Goal: Communication & Community: Answer question/provide support

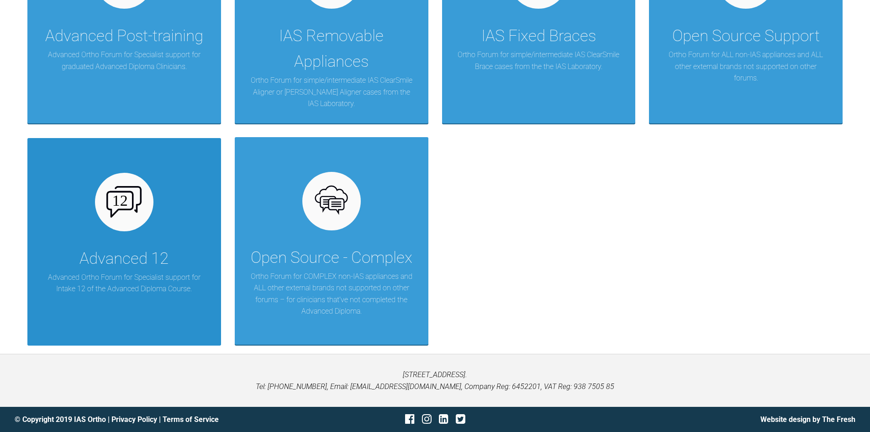
click at [169, 248] on div "Advanced 12" at bounding box center [123, 259] width 89 height 26
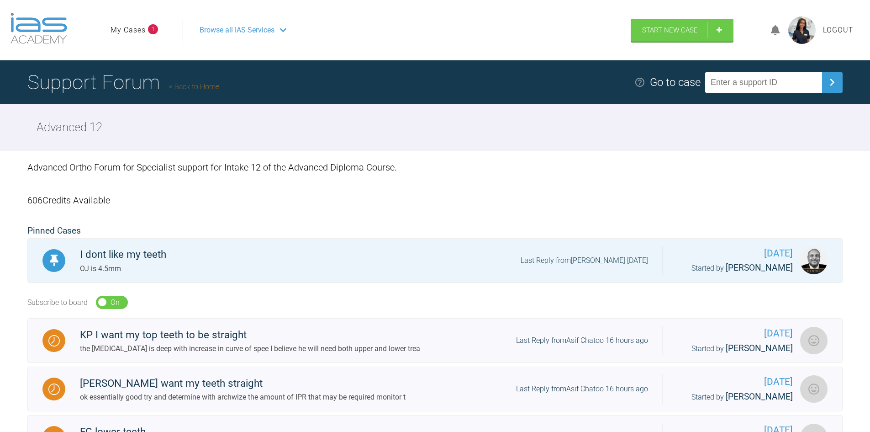
click at [141, 33] on link "My Cases" at bounding box center [128, 30] width 35 height 12
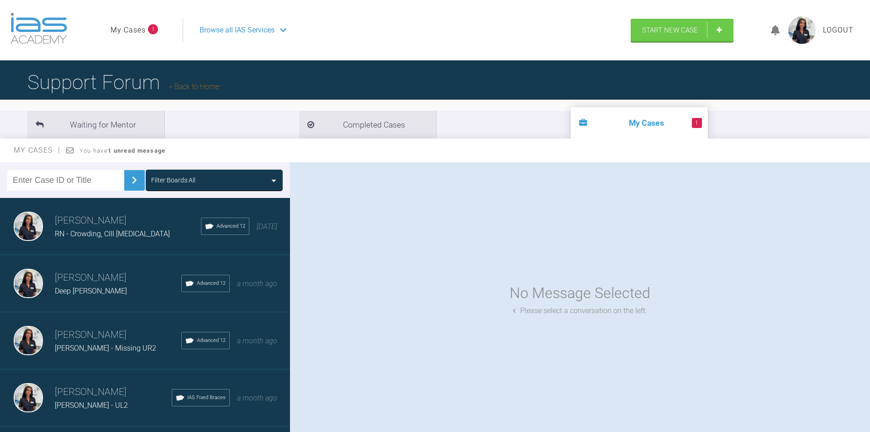
click at [103, 337] on h3 "[PERSON_NAME]" at bounding box center [118, 335] width 127 height 16
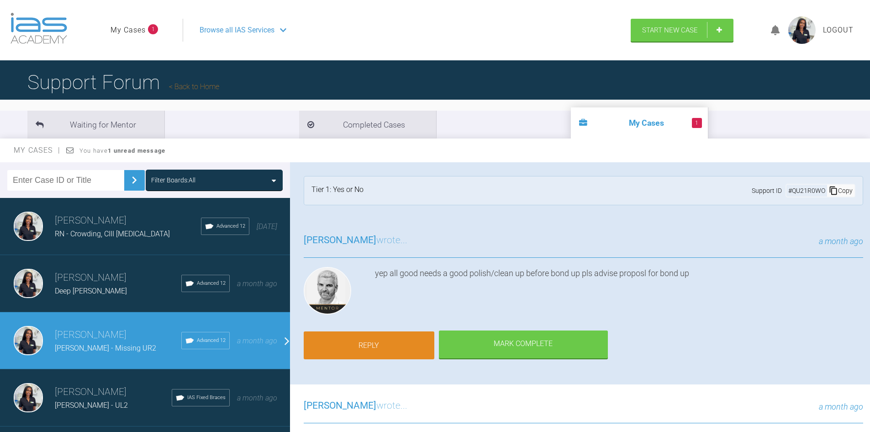
click at [389, 339] on link "Reply" at bounding box center [369, 345] width 131 height 28
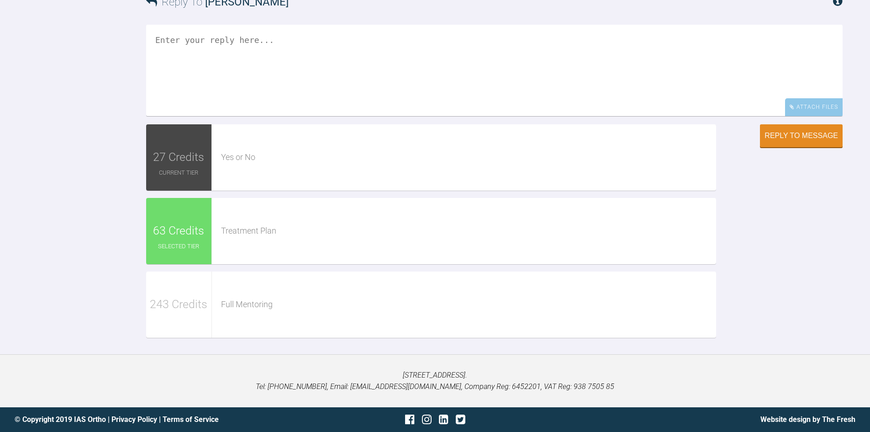
scroll to position [819, 0]
click at [308, 116] on textarea at bounding box center [494, 70] width 697 height 91
click at [797, 116] on div "Attach Files" at bounding box center [814, 107] width 58 height 18
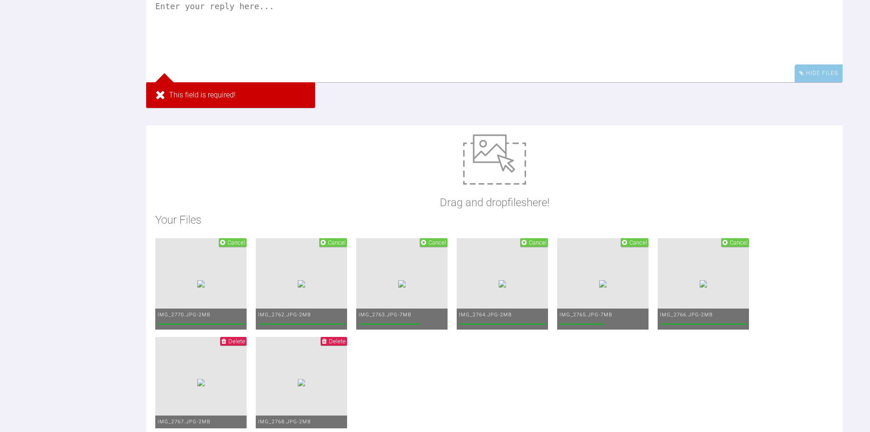
click at [225, 82] on textarea at bounding box center [494, 36] width 697 height 91
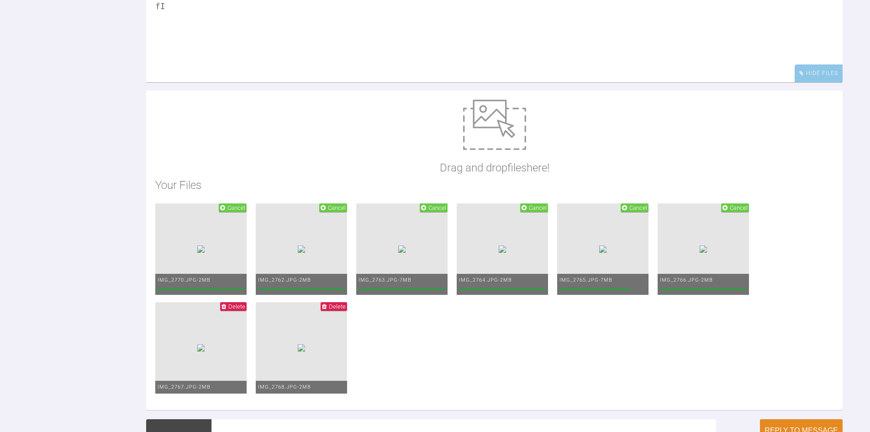
type textarea "f"
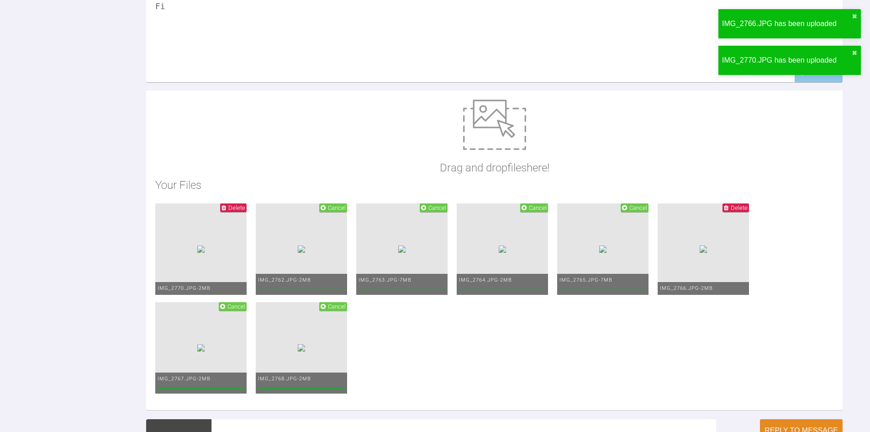
type textarea "F"
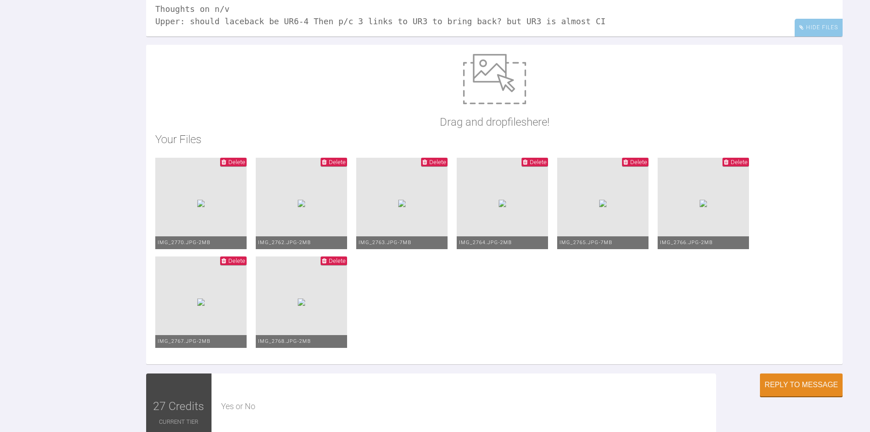
scroll to position [1, 0]
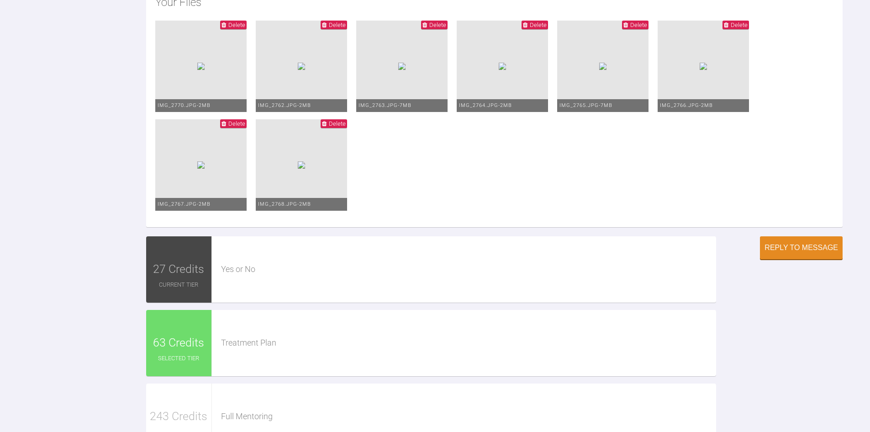
scroll to position [956, 0]
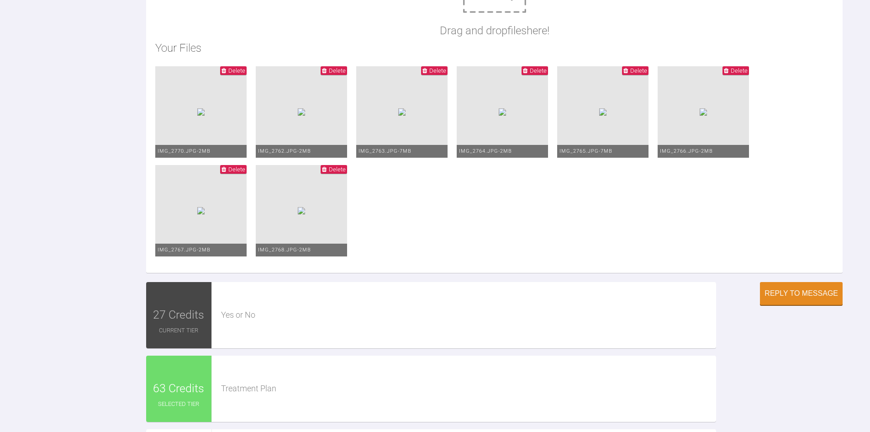
drag, startPoint x: 243, startPoint y: 75, endPoint x: 367, endPoint y: 78, distance: 124.3
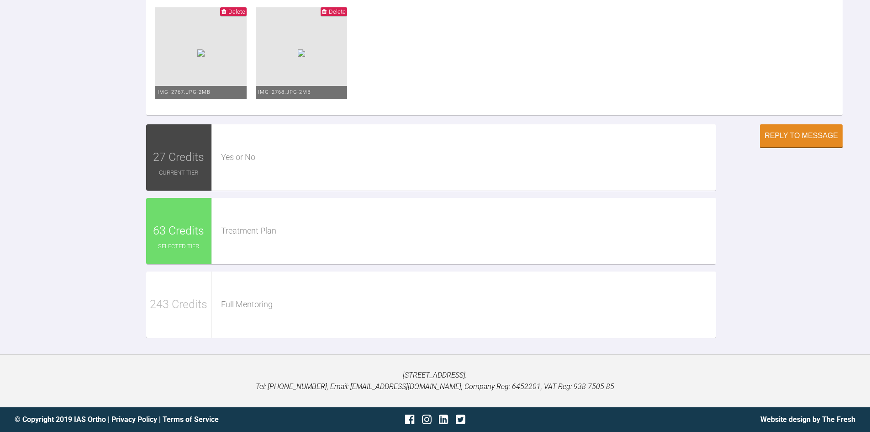
scroll to position [1230, 0]
type textarea "This visit: Bond up Upper- 012 NiTi, Laceback UL6 to UL1 to maintain CL, p/c 2 …"
click at [795, 141] on div "Reply to Message" at bounding box center [802, 136] width 74 height 8
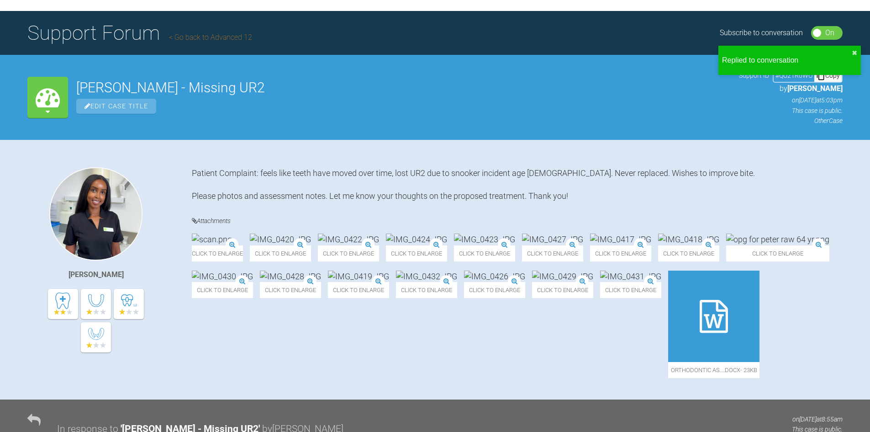
scroll to position [0, 0]
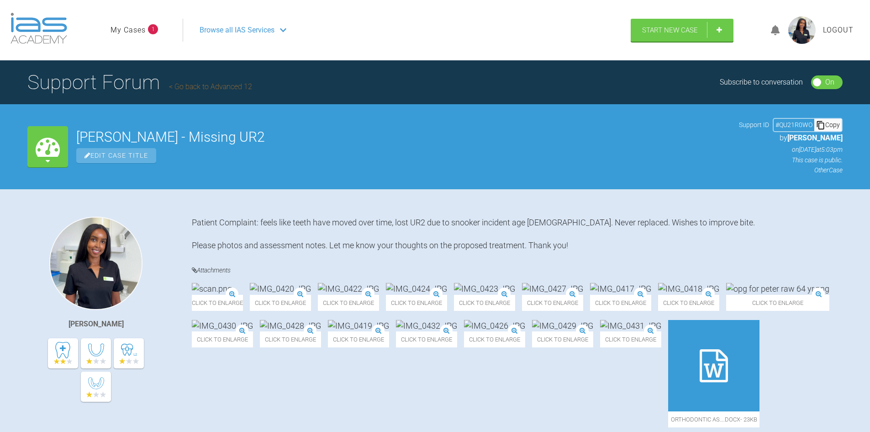
click at [226, 29] on span "Browse all IAS Services" at bounding box center [237, 30] width 75 height 12
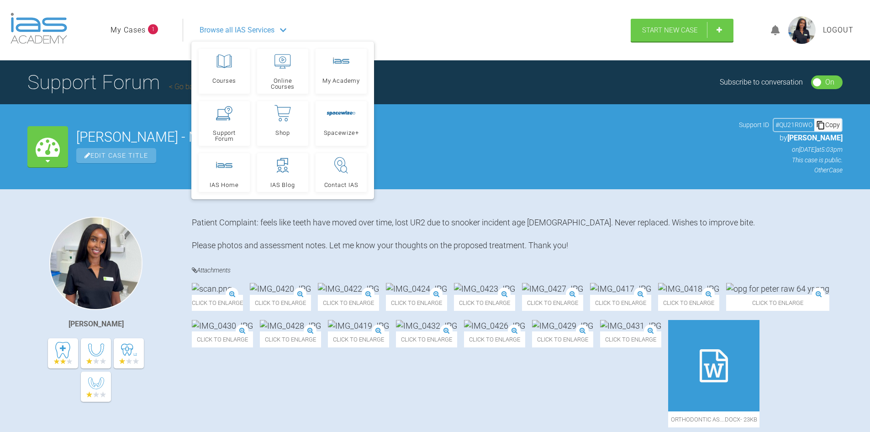
click at [141, 33] on link "My Cases" at bounding box center [128, 30] width 35 height 12
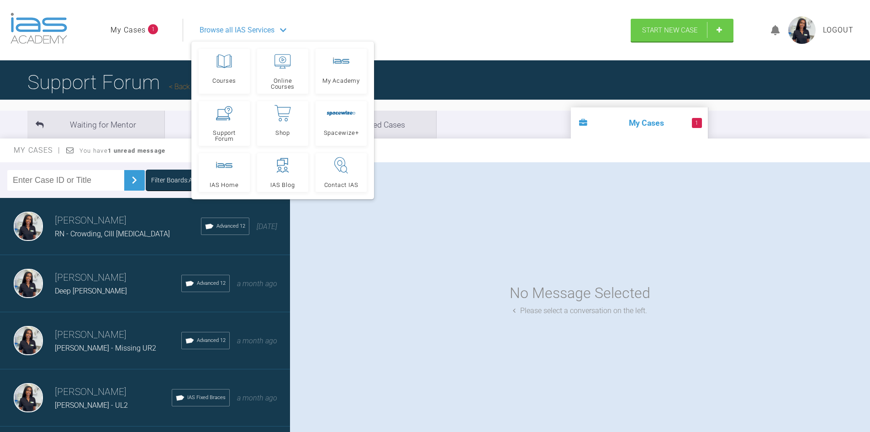
click at [84, 349] on span "[PERSON_NAME] - Missing UR2" at bounding box center [105, 348] width 101 height 9
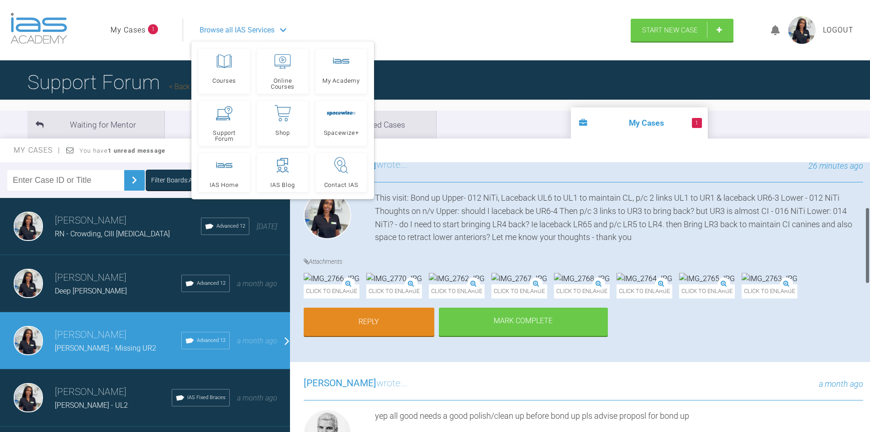
scroll to position [183, 0]
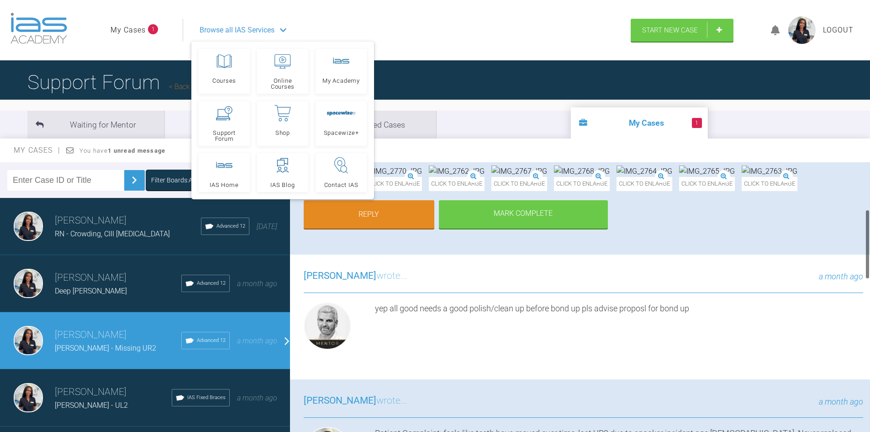
click at [617, 177] on img at bounding box center [645, 171] width 56 height 12
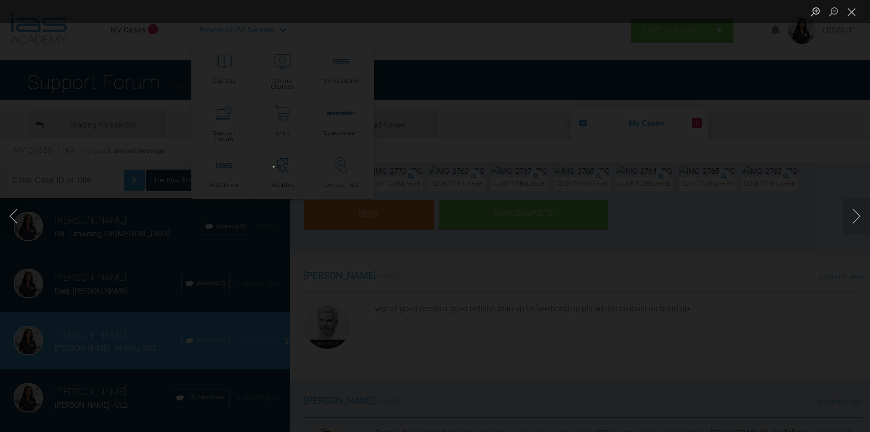
click at [835, 185] on div "Lightbox" at bounding box center [435, 216] width 870 height 432
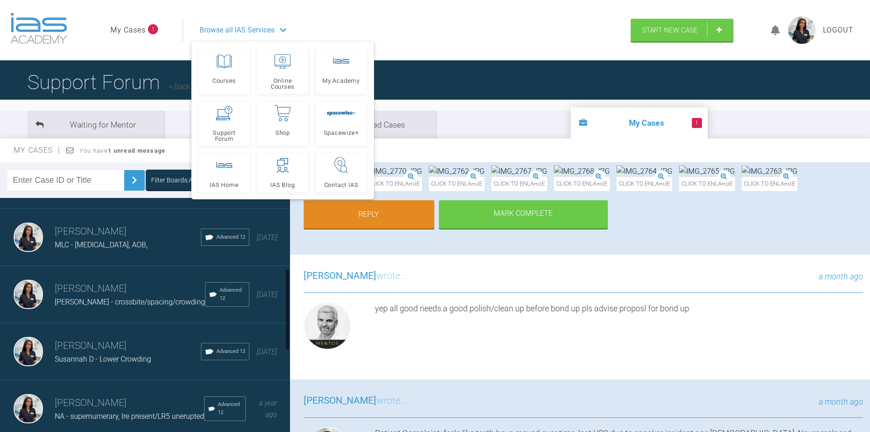
scroll to position [274, 0]
click at [106, 313] on div "[PERSON_NAME] [PERSON_NAME] D - Lower Crowding Advanced 12 [DATE]" at bounding box center [148, 294] width 297 height 57
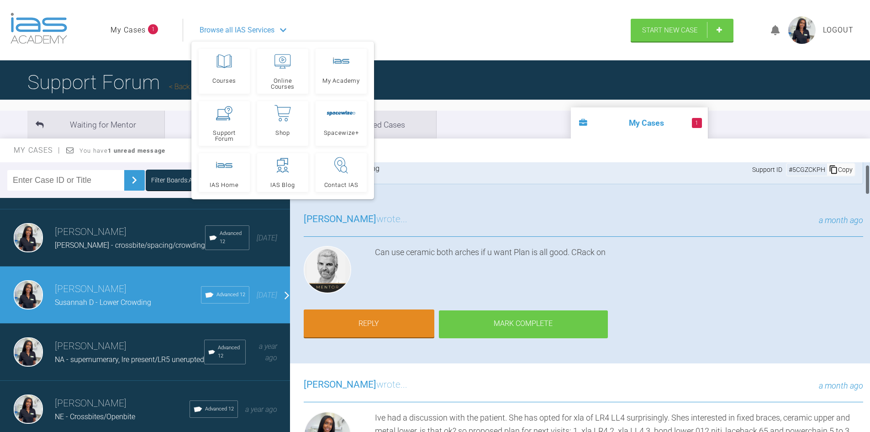
scroll to position [0, 0]
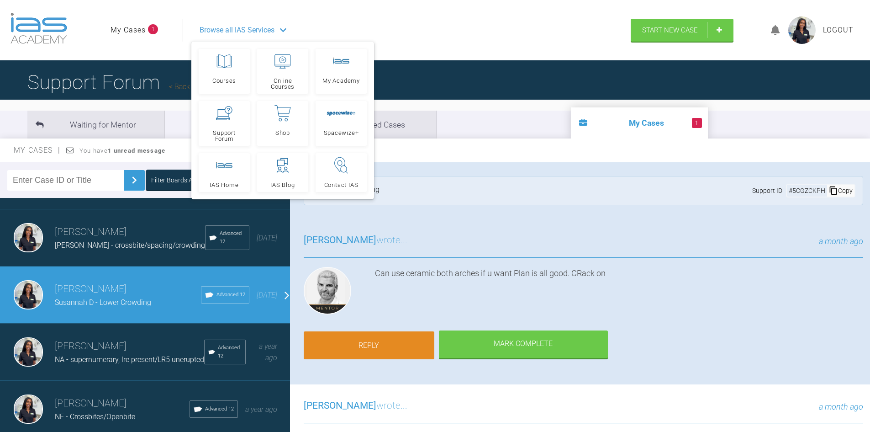
click at [406, 341] on link "Reply" at bounding box center [369, 345] width 131 height 28
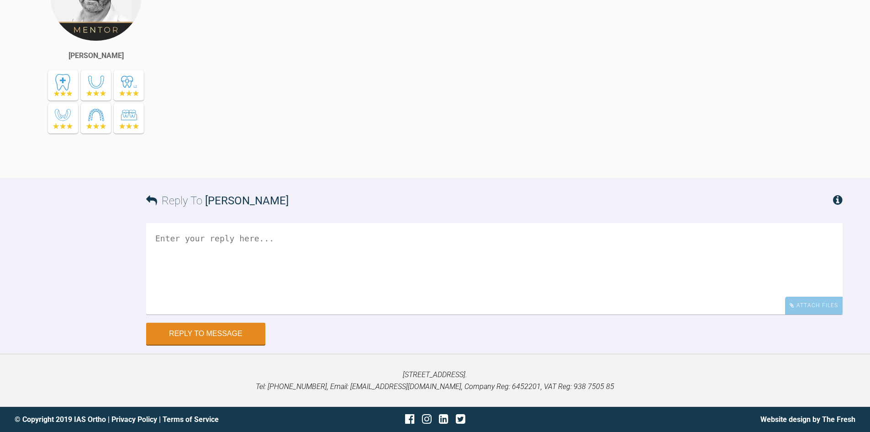
scroll to position [4188, 0]
click at [250, 274] on textarea at bounding box center [494, 268] width 697 height 91
click at [827, 309] on div "Attach Files" at bounding box center [814, 305] width 58 height 18
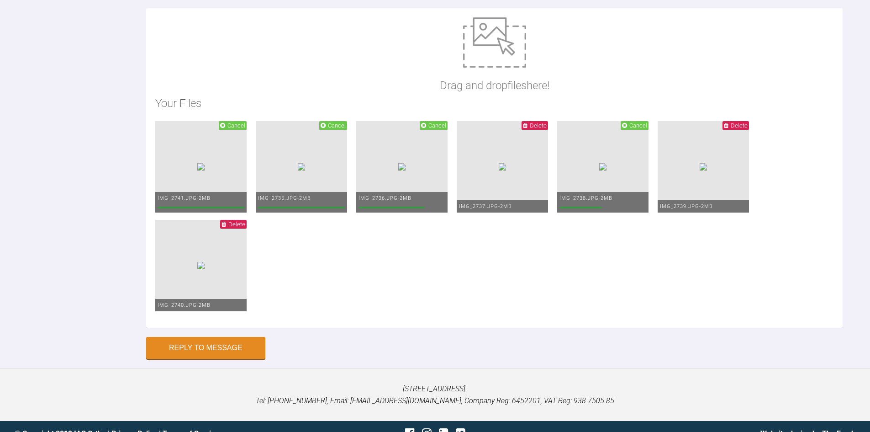
scroll to position [4325, 0]
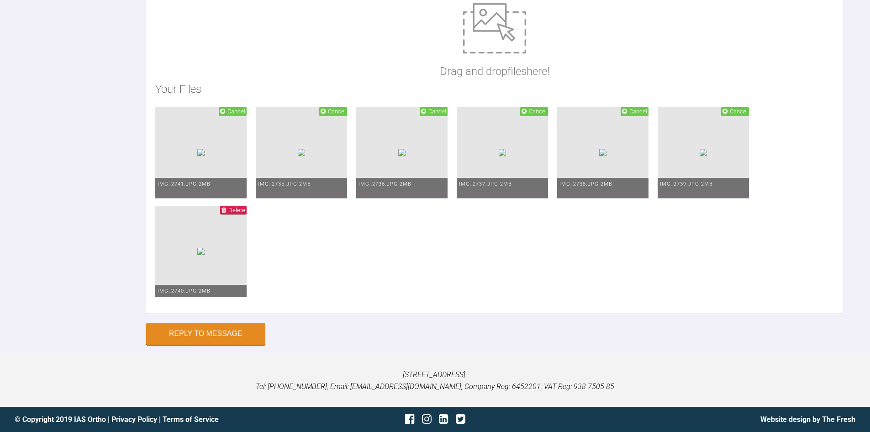
type textarea "h"
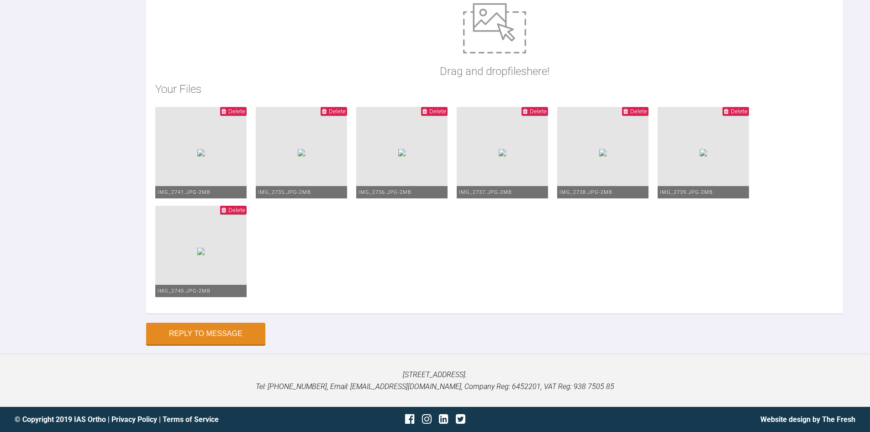
scroll to position [4417, 0]
drag, startPoint x: 197, startPoint y: 34, endPoint x: 165, endPoint y: 34, distance: 32.0
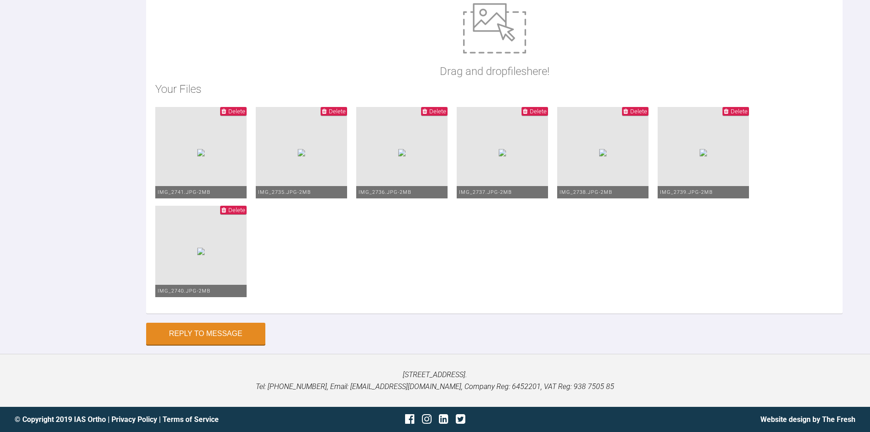
scroll to position [26, 0]
type textarea "Hello, please see photographs for bond up Lower: 012 NiTi, laceback L65 both si…"
click at [221, 333] on button "Reply to Message" at bounding box center [205, 334] width 119 height 22
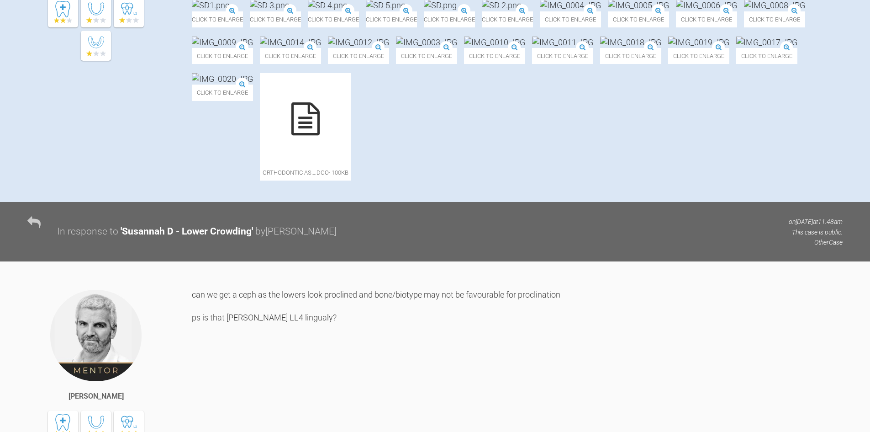
scroll to position [0, 0]
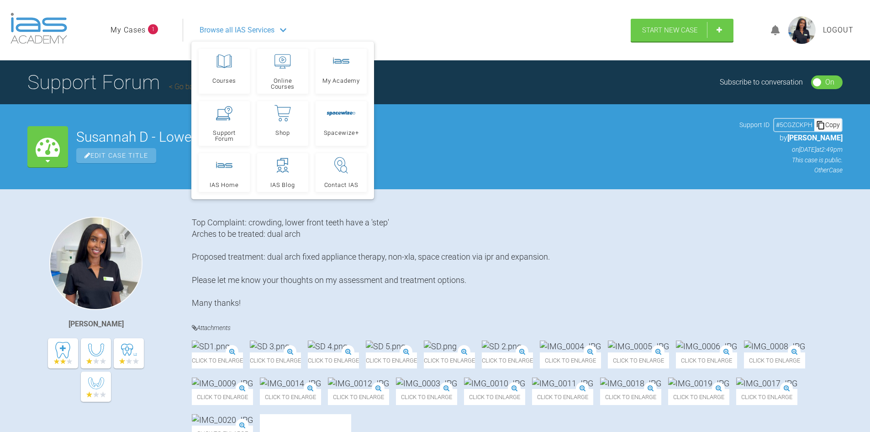
click at [149, 31] on span "1" at bounding box center [153, 29] width 10 height 10
click at [142, 29] on link "My Cases" at bounding box center [128, 30] width 35 height 12
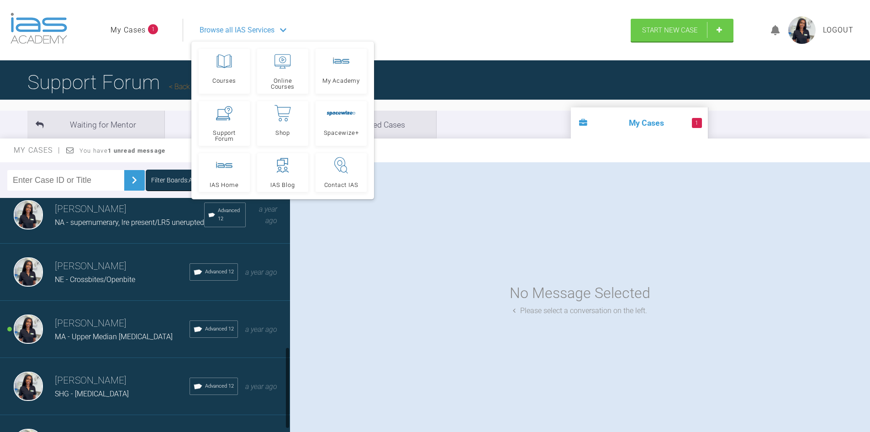
scroll to position [453, 0]
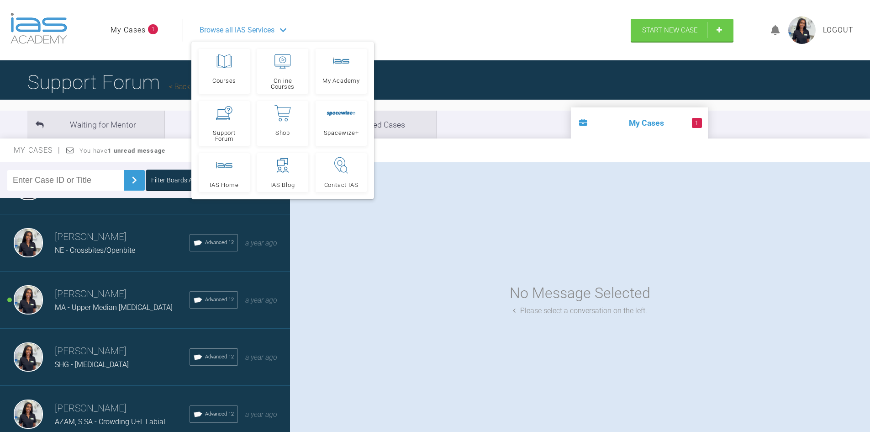
click at [125, 390] on div "[PERSON_NAME], S SA - Crowding U+L Labial Advanced 12 a year ago" at bounding box center [148, 414] width 297 height 57
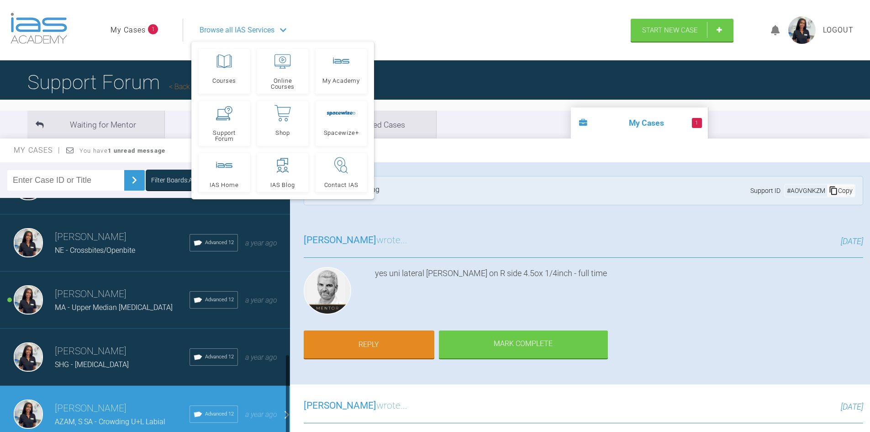
click at [104, 349] on h3 "[PERSON_NAME]" at bounding box center [122, 352] width 135 height 16
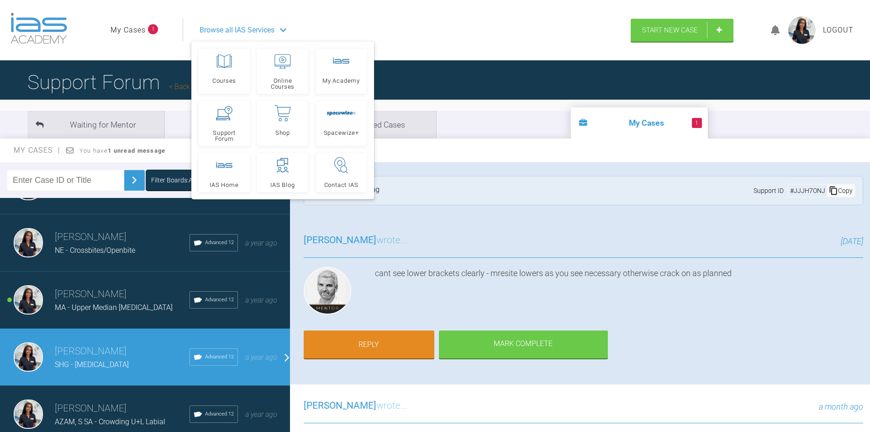
click at [544, 76] on div "Support Forum Back to Home" at bounding box center [435, 82] width 870 height 44
